Goal: Task Accomplishment & Management: Use online tool/utility

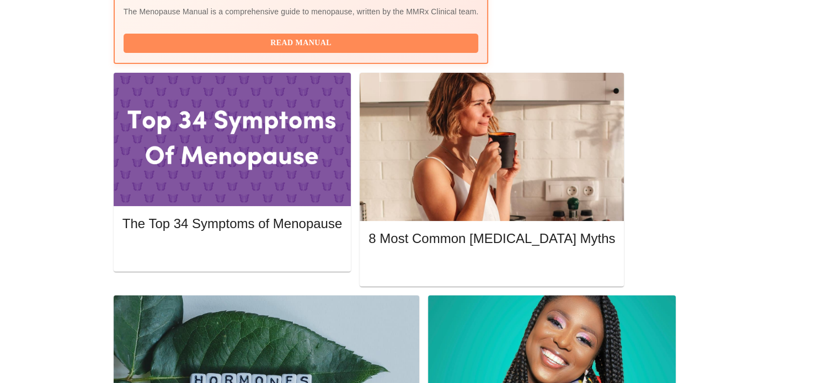
scroll to position [464, 0]
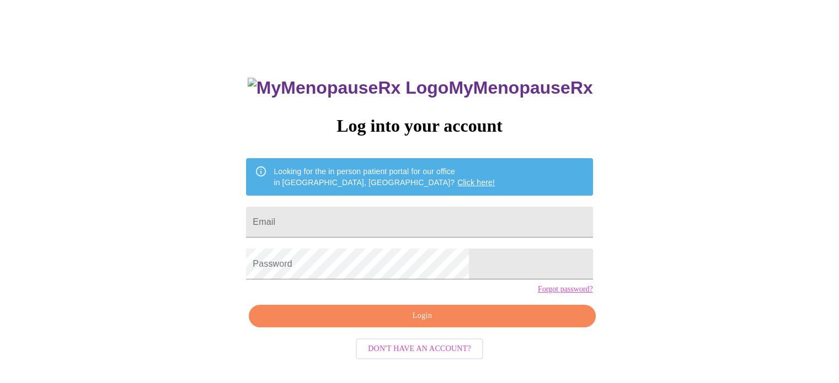
scroll to position [21, 0]
type input "mstashamayfield@gmail.com"
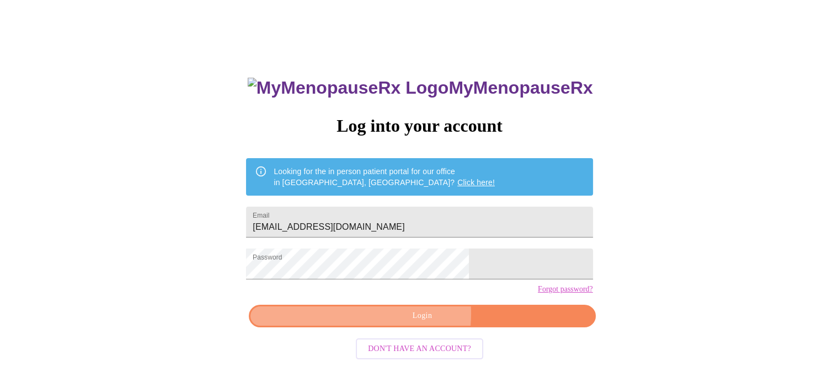
click at [402, 323] on span "Login" at bounding box center [422, 317] width 321 height 14
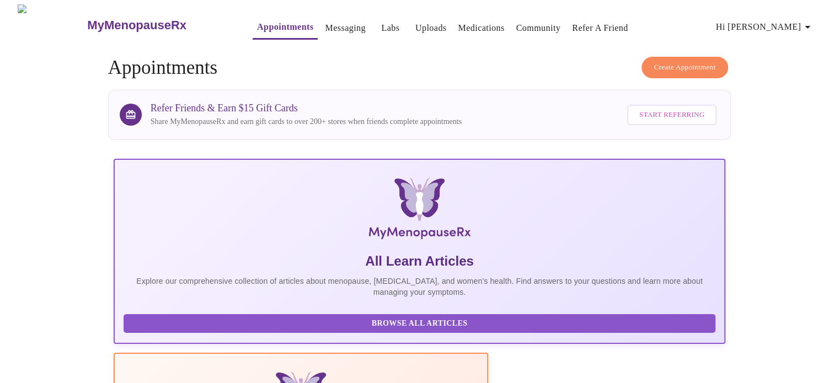
scroll to position [335, 0]
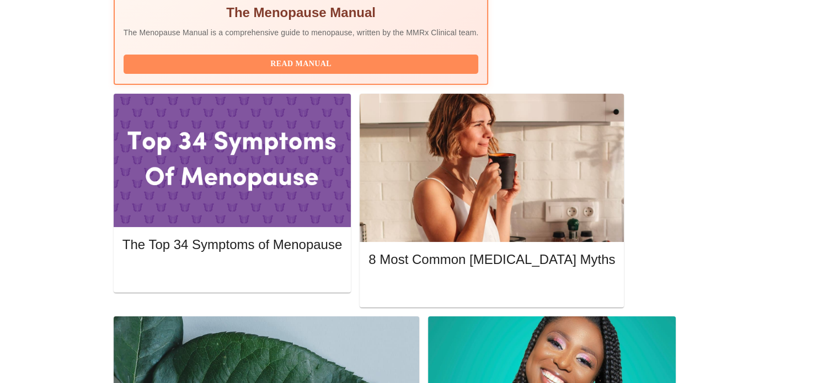
scroll to position [446, 0]
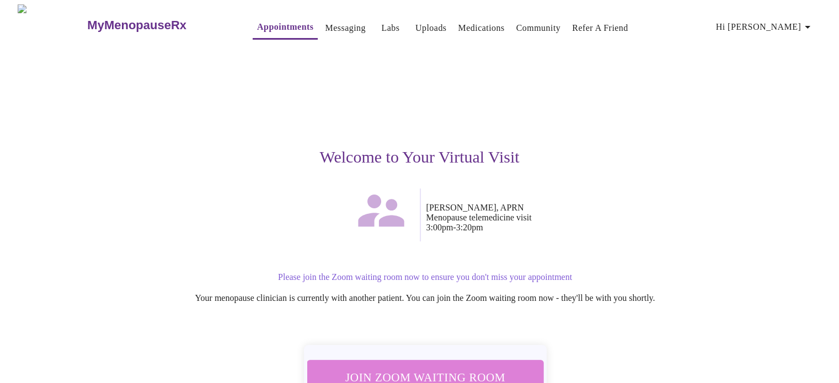
click at [483, 368] on span "Join Zoom Waiting Room" at bounding box center [424, 377] width 207 height 20
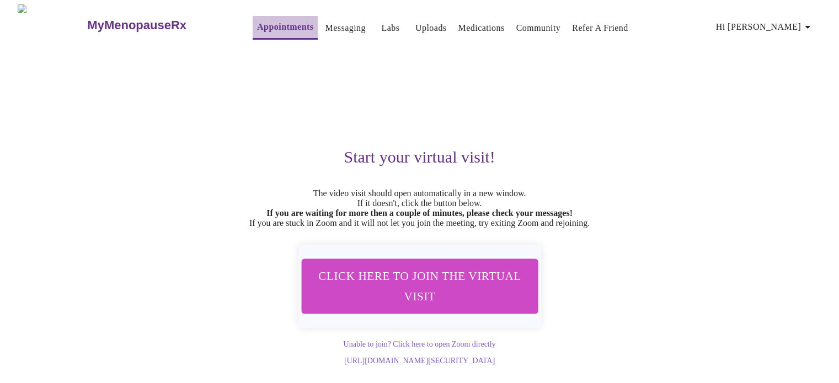
click at [257, 28] on link "Appointments" at bounding box center [285, 26] width 56 height 15
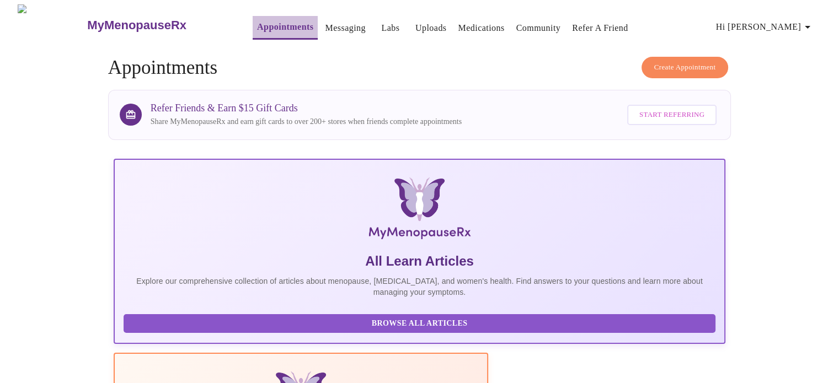
click at [258, 21] on link "Appointments" at bounding box center [285, 26] width 56 height 15
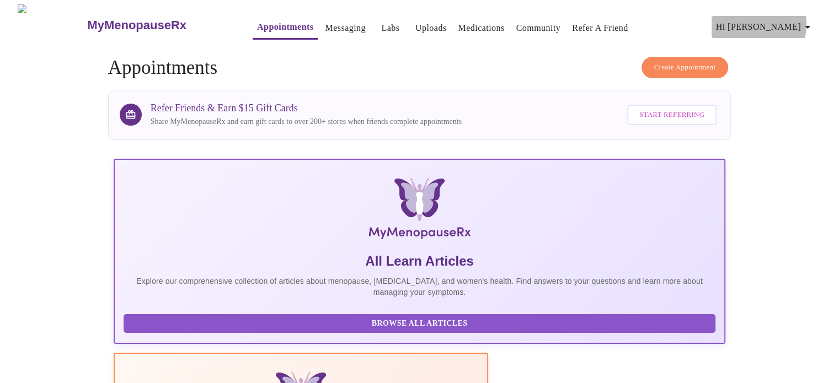
click at [811, 20] on icon "button" at bounding box center [807, 26] width 13 height 13
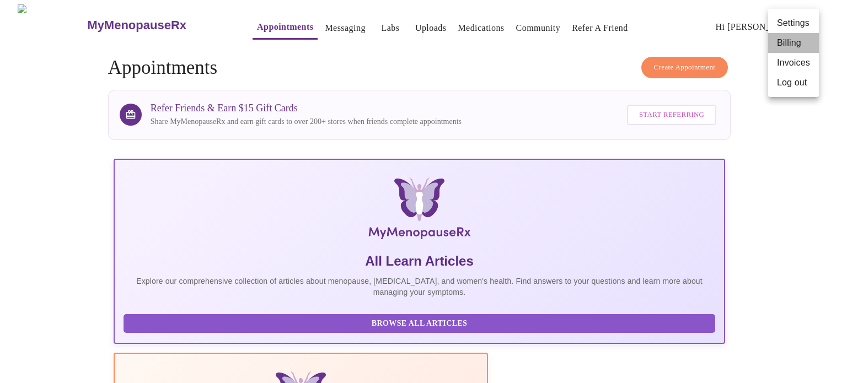
click at [800, 51] on li "Billing" at bounding box center [794, 43] width 51 height 20
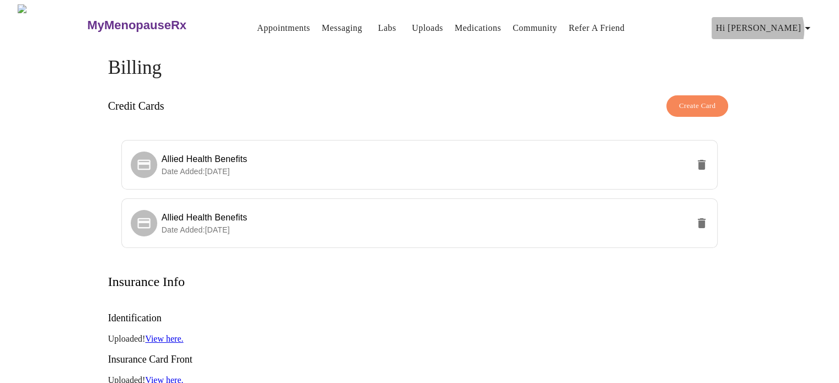
click at [810, 25] on icon "button" at bounding box center [807, 28] width 13 height 13
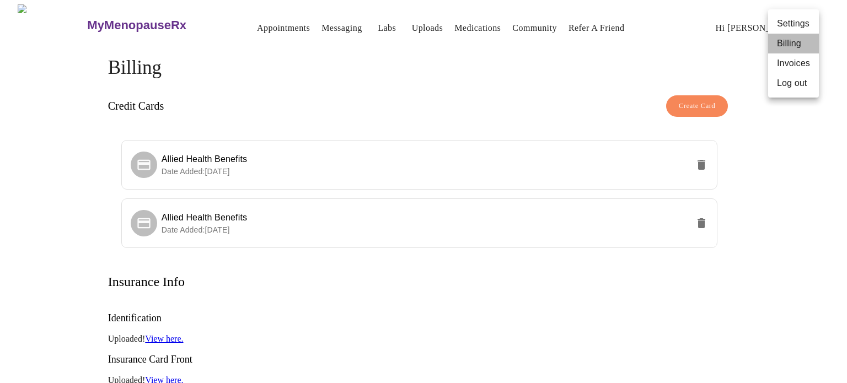
click at [802, 44] on li "Billing" at bounding box center [794, 44] width 51 height 20
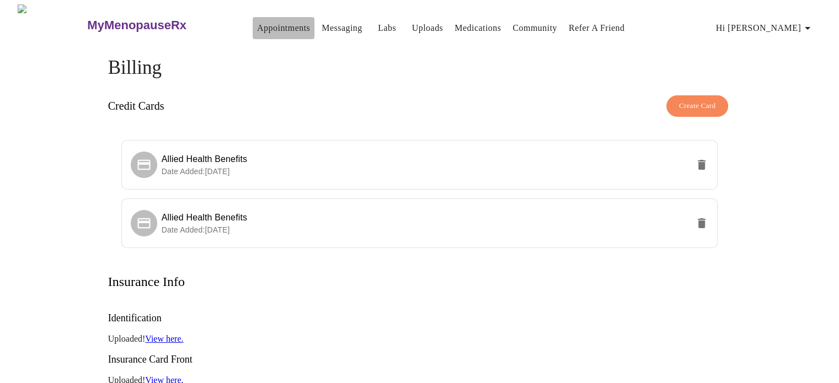
click at [258, 23] on link "Appointments" at bounding box center [283, 27] width 53 height 15
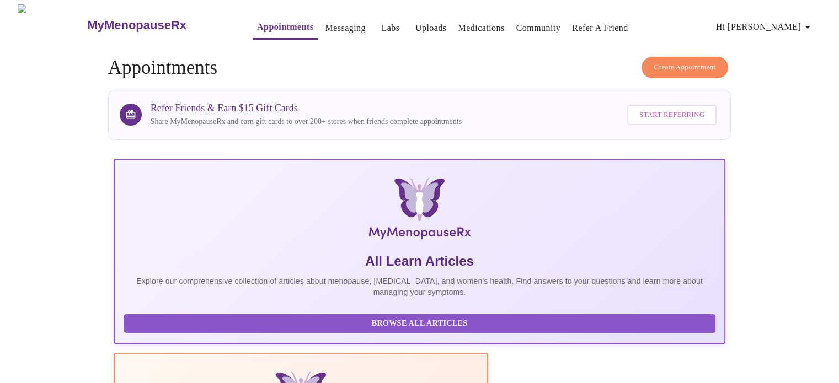
scroll to position [335, 0]
